Goal: Navigation & Orientation: Go to known website

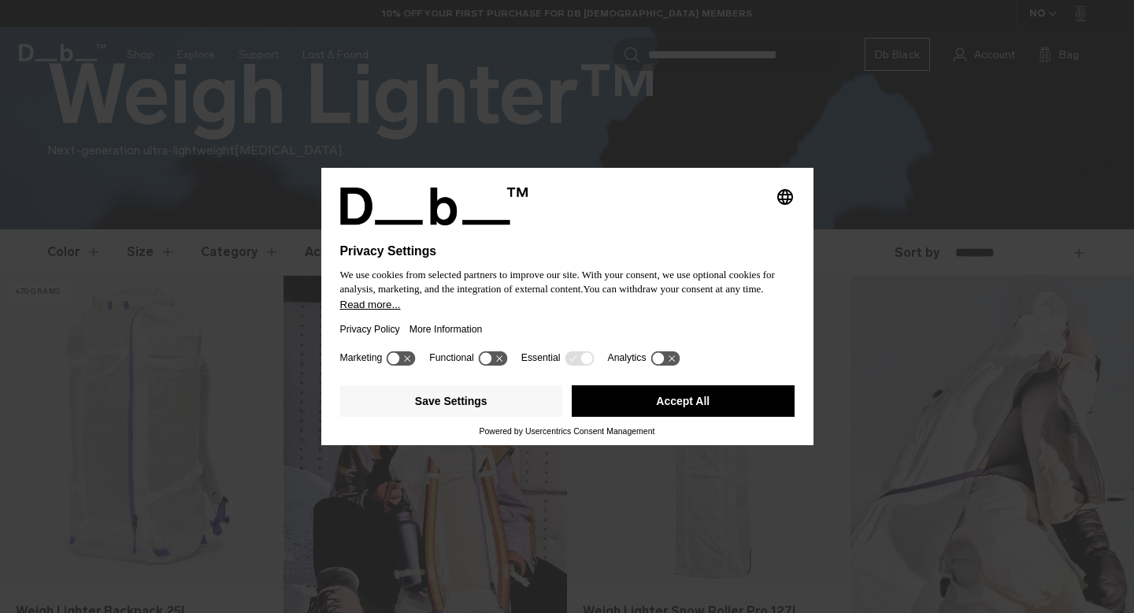
click at [686, 402] on button "Accept All" at bounding box center [683, 401] width 223 height 32
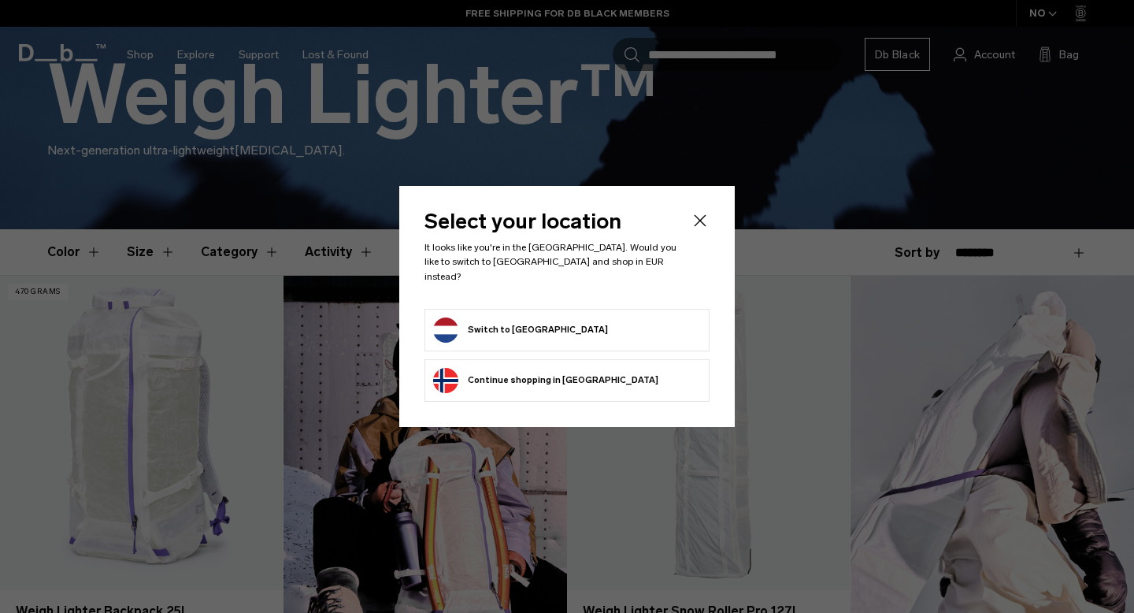
click at [587, 318] on form "Switch to Netherlands" at bounding box center [567, 329] width 268 height 25
click at [491, 318] on button "Switch to Netherlands" at bounding box center [520, 329] width 175 height 25
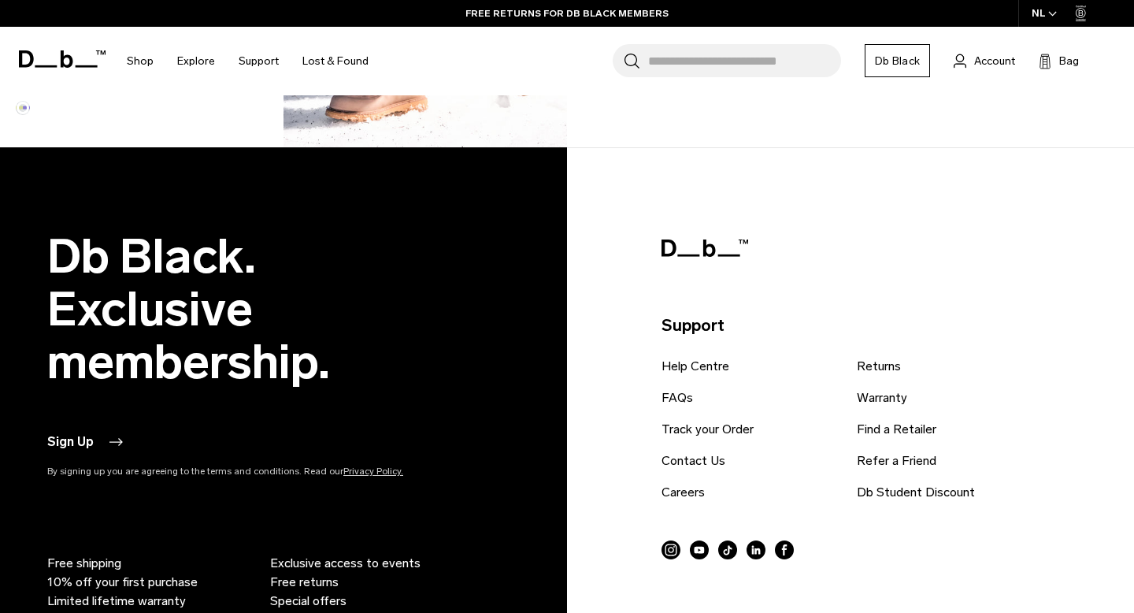
scroll to position [1726, 0]
